Goal: Transaction & Acquisition: Purchase product/service

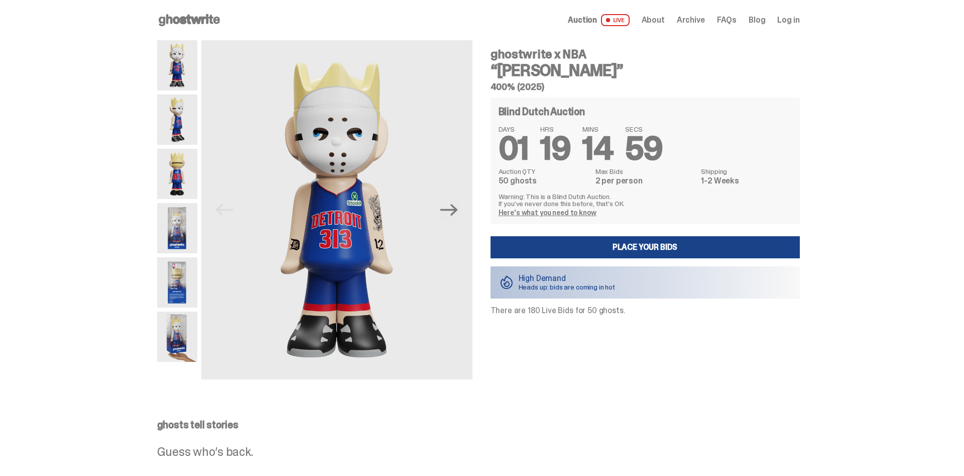
click at [178, 131] on img at bounding box center [177, 119] width 40 height 50
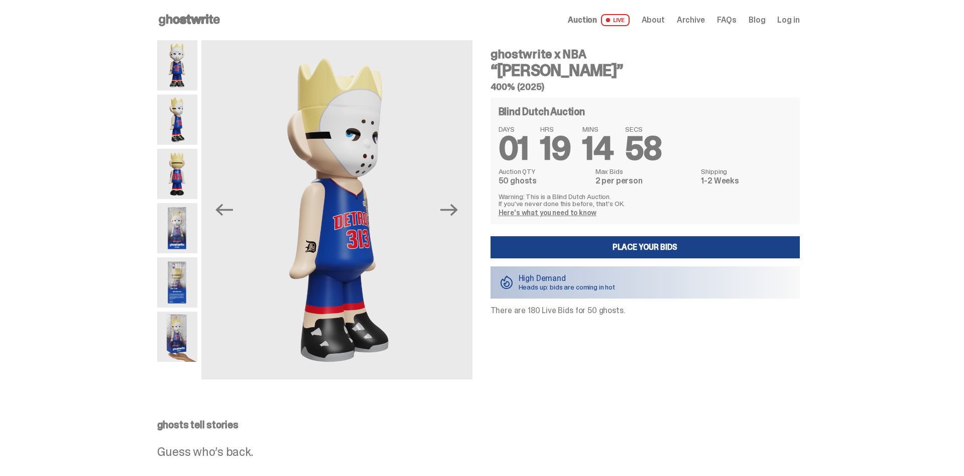
click at [176, 161] on img at bounding box center [177, 174] width 40 height 50
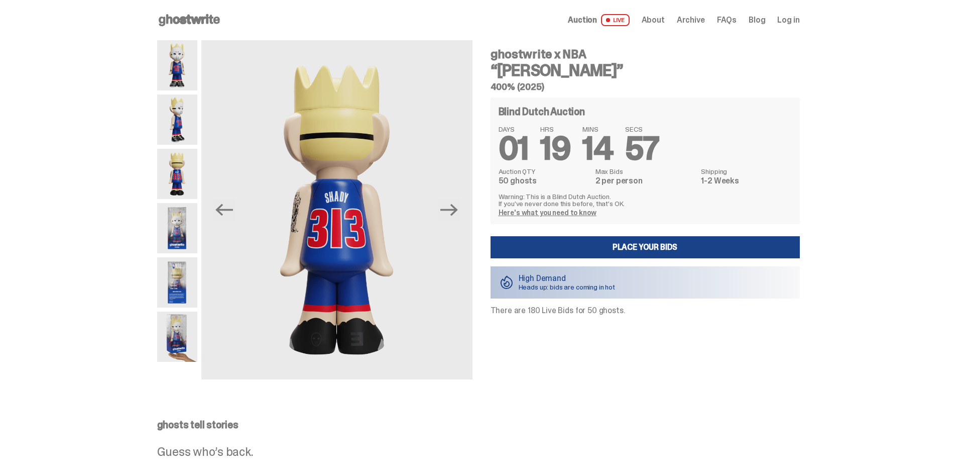
click at [172, 186] on img at bounding box center [177, 174] width 40 height 50
click at [175, 213] on img at bounding box center [177, 228] width 40 height 50
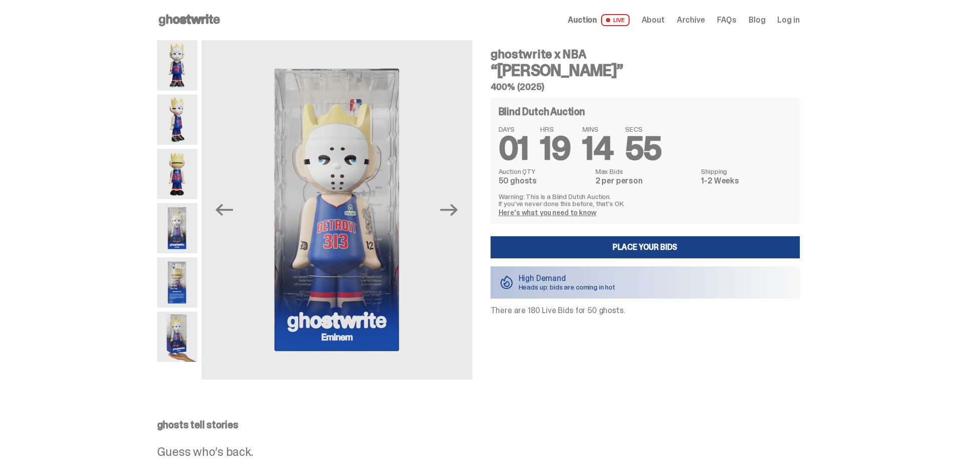
click at [173, 275] on img at bounding box center [177, 282] width 40 height 50
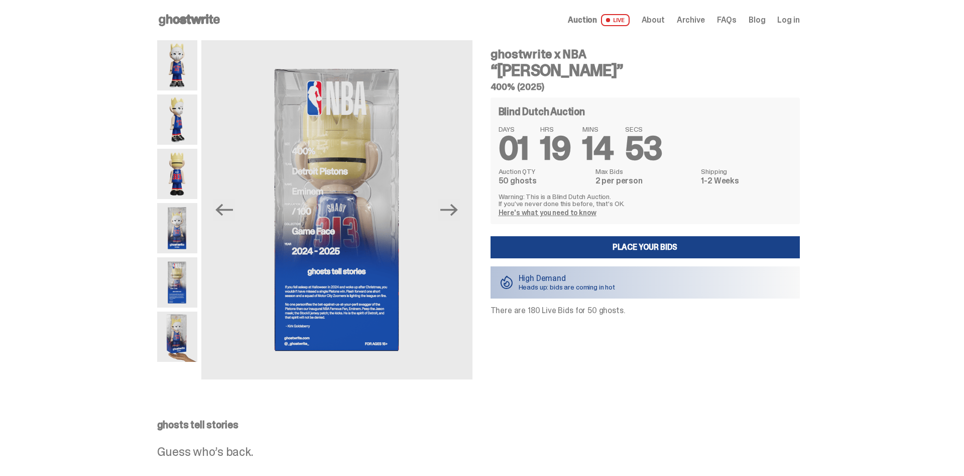
click at [187, 223] on img at bounding box center [177, 228] width 40 height 50
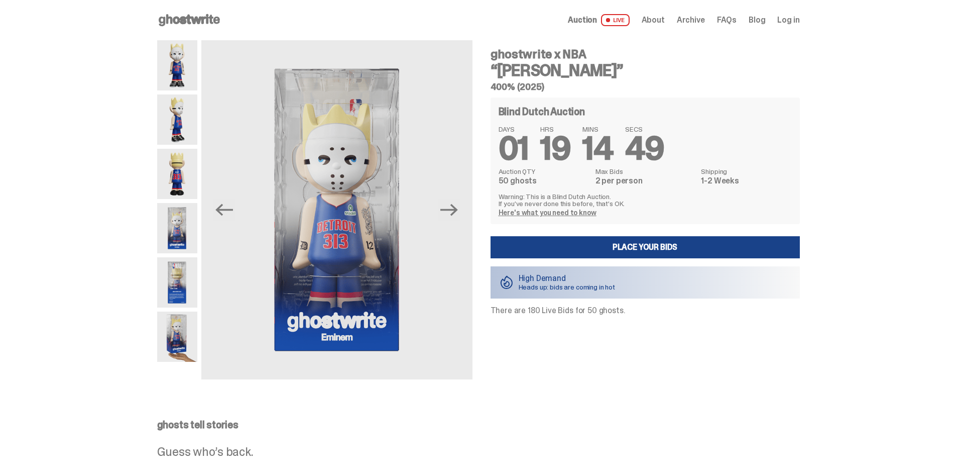
click at [186, 319] on img at bounding box center [177, 336] width 40 height 50
